Goal: Communication & Community: Answer question/provide support

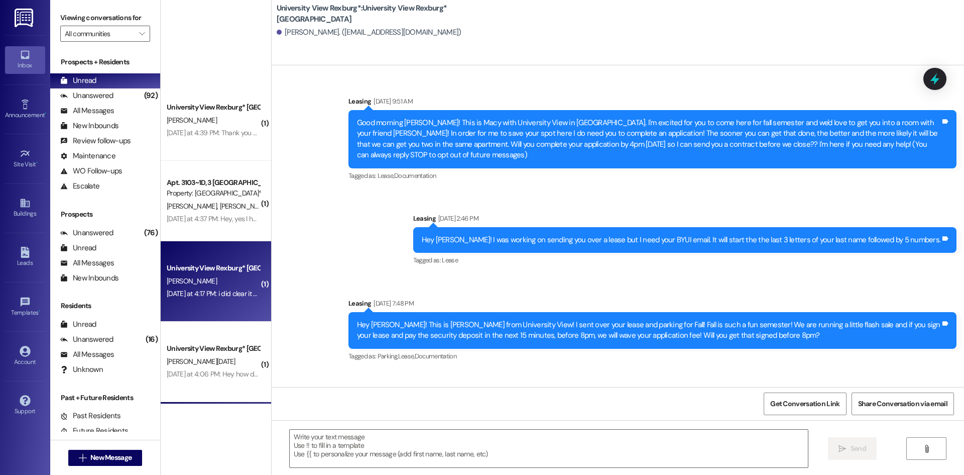
scroll to position [1272, 0]
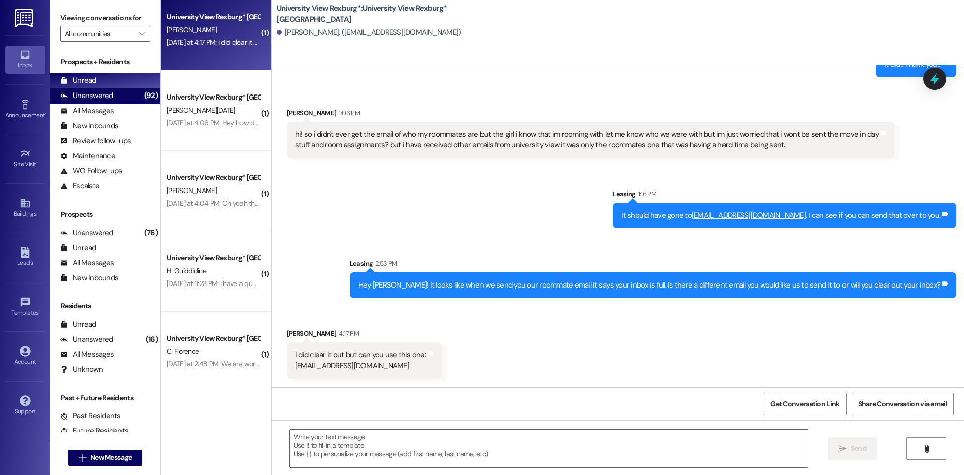
click at [77, 99] on div "Unanswered" at bounding box center [86, 95] width 53 height 11
click at [82, 81] on div "Unread" at bounding box center [78, 80] width 36 height 11
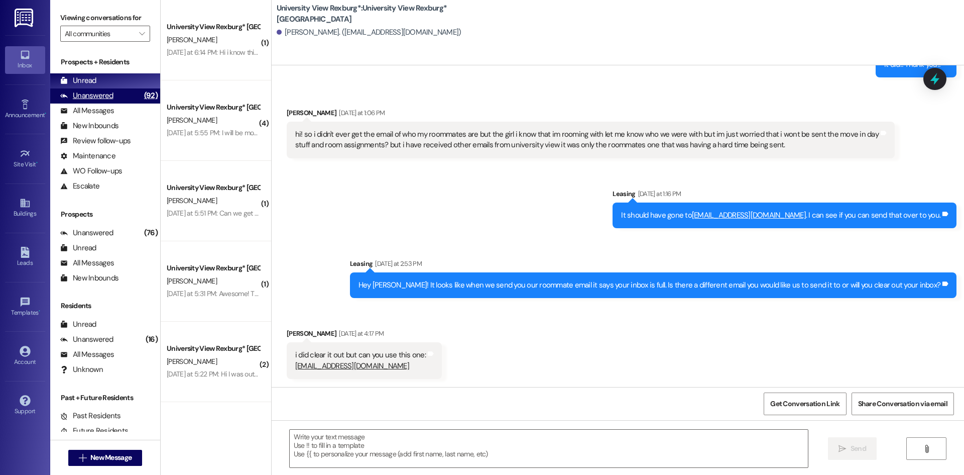
click at [95, 98] on div "Unanswered" at bounding box center [86, 95] width 53 height 11
click at [97, 82] on div "Unread (0)" at bounding box center [105, 80] width 110 height 15
